Goal: Information Seeking & Learning: Learn about a topic

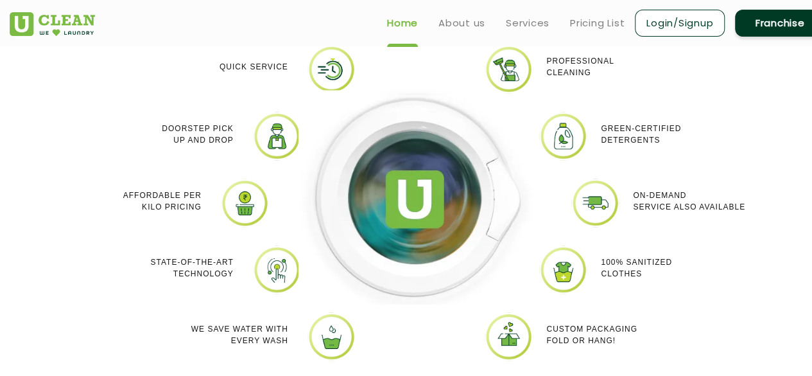
scroll to position [1108, 0]
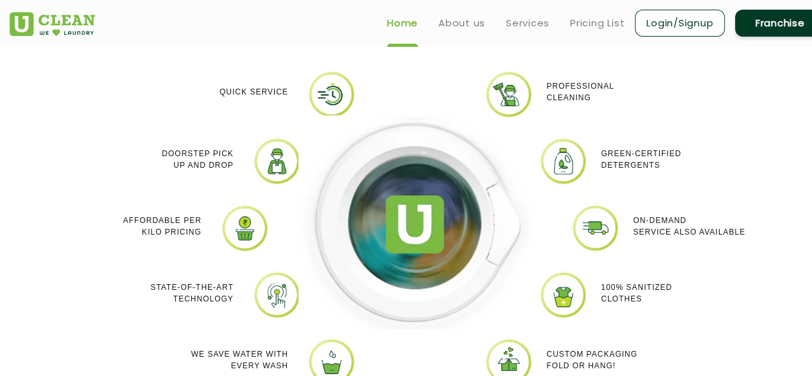
drag, startPoint x: 218, startPoint y: 74, endPoint x: 646, endPoint y: 360, distance: 514.6
click at [646, 360] on div "Quick Service Doorstep Pick up and Drop Affordable per kilo pricing State-of-th…" at bounding box center [417, 237] width 835 height 372
click at [646, 360] on div "Custom packaging Fold or Hang!" at bounding box center [629, 359] width 166 height 44
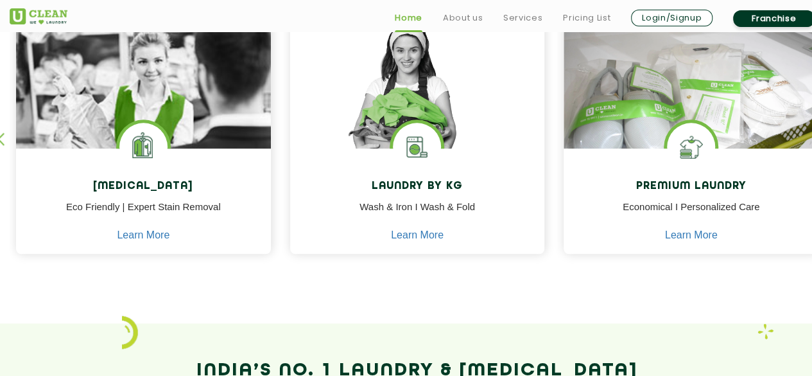
scroll to position [586, 0]
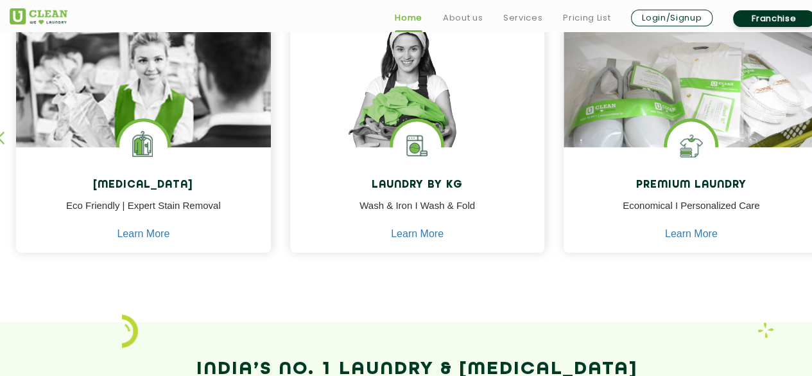
click at [280, 192] on div "[MEDICAL_DATA] Eco Friendly | Expert Stain Removal Learn More [MEDICAL_DATA] Ec…" at bounding box center [558, 138] width 1096 height 261
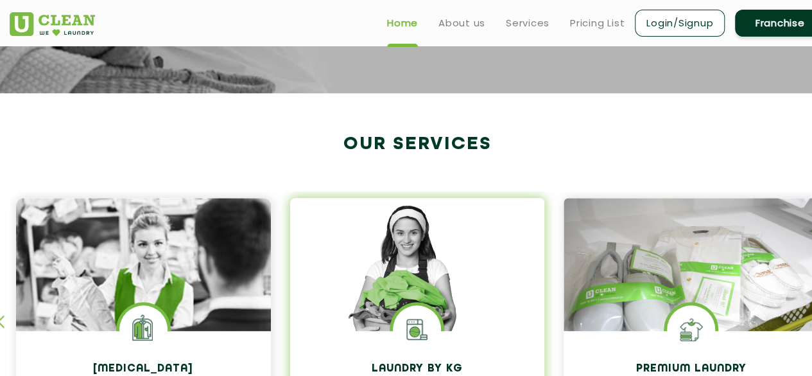
scroll to position [531, 0]
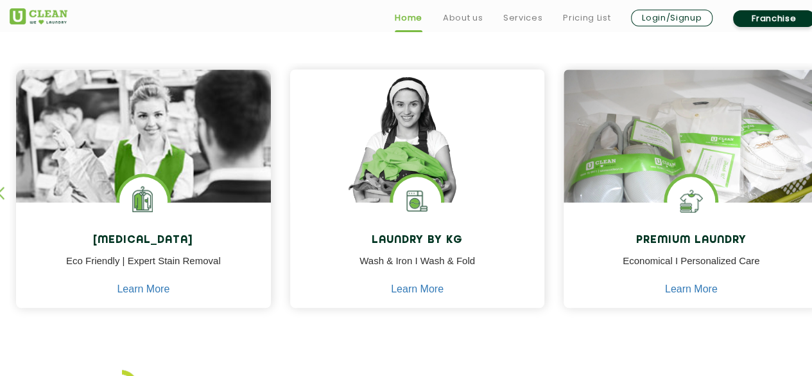
click at [551, 255] on div "[MEDICAL_DATA] Eco Friendly | Expert Stain Removal Learn More [MEDICAL_DATA] Ec…" at bounding box center [558, 193] width 1096 height 261
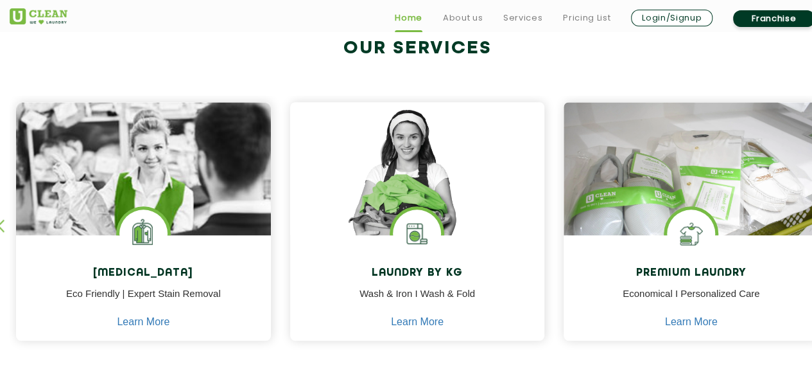
scroll to position [545, 0]
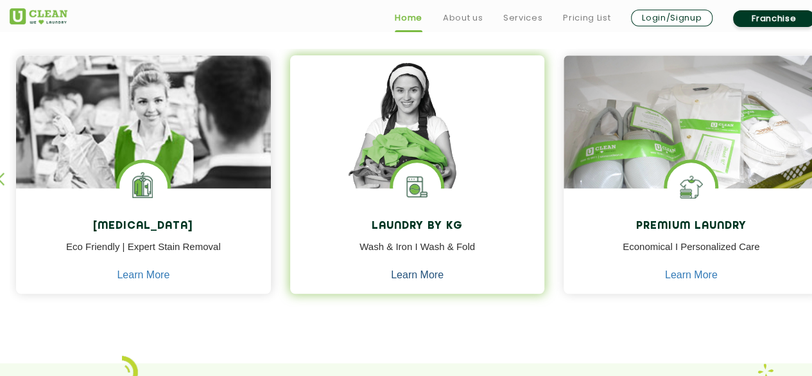
click at [416, 273] on link "Learn More" at bounding box center [417, 275] width 53 height 12
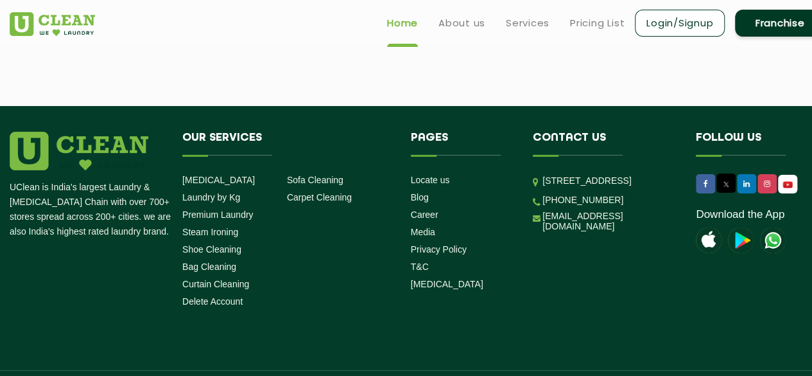
scroll to position [545, 0]
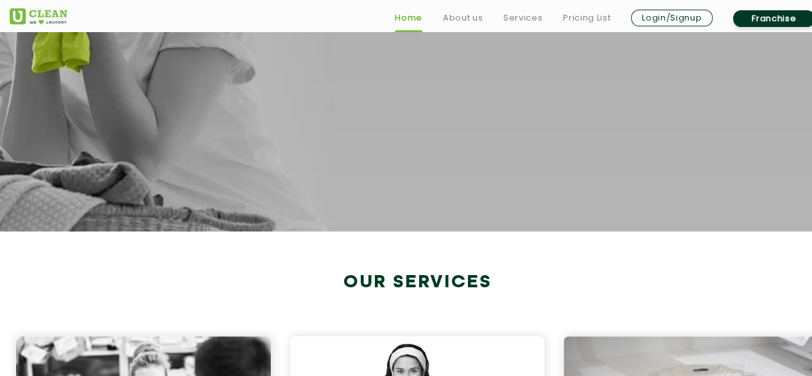
scroll to position [266, 0]
